Goal: Task Accomplishment & Management: Manage account settings

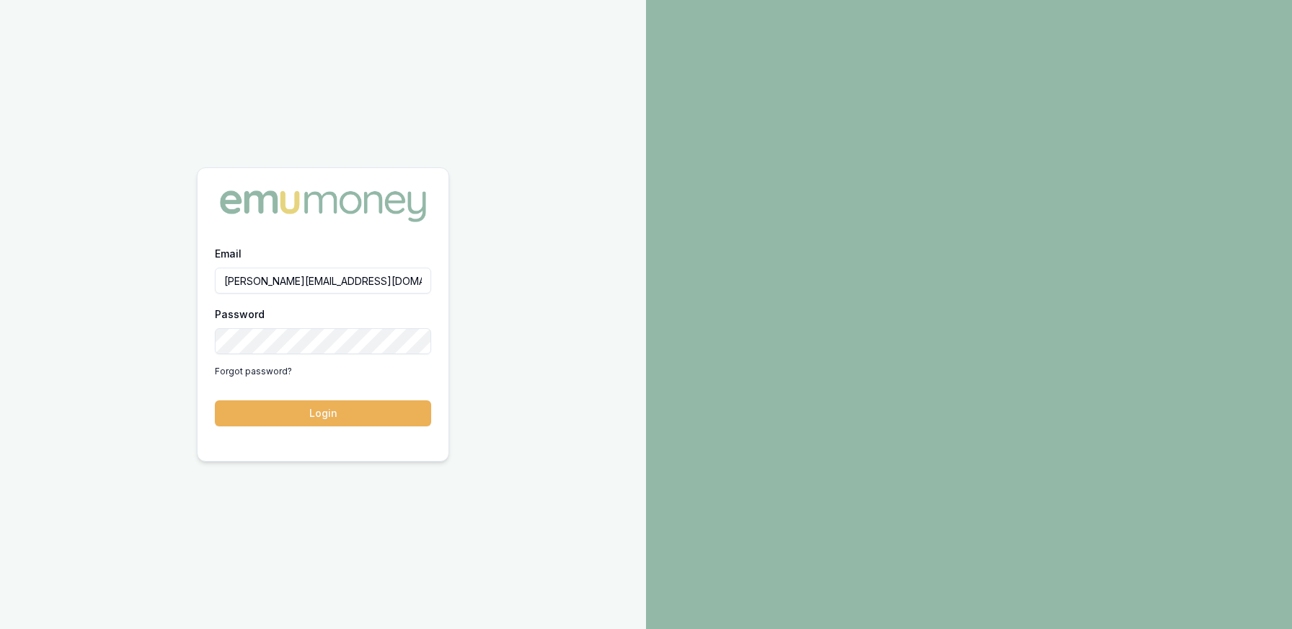
type input "[PERSON_NAME][EMAIL_ADDRESS][DOMAIN_NAME]"
click at [215, 400] on button "Login" at bounding box center [323, 413] width 216 height 26
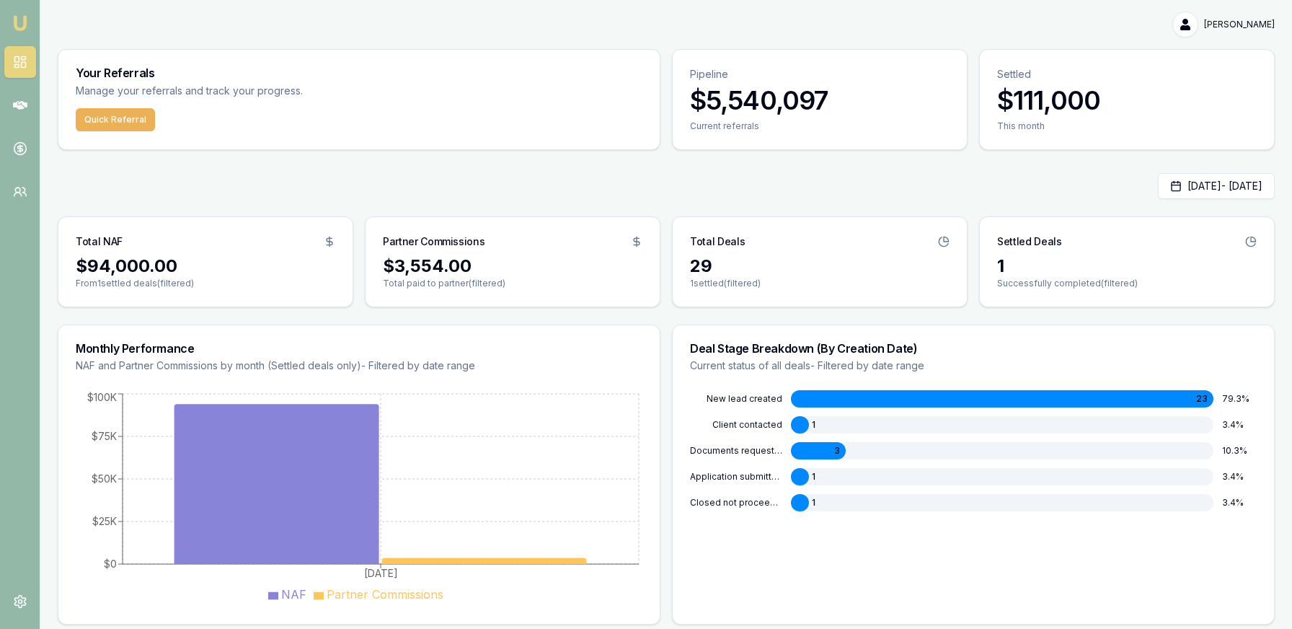
click at [36, 112] on nav "Emu Money" at bounding box center [20, 109] width 40 height 219
click at [17, 106] on icon at bounding box center [20, 105] width 14 height 9
